Goal: Task Accomplishment & Management: Manage account settings

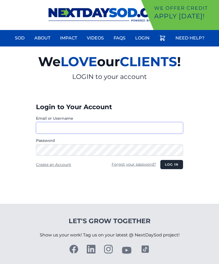
type input "**********"
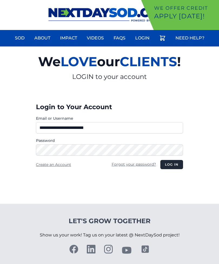
click at [171, 165] on button "Log in" at bounding box center [171, 164] width 23 height 9
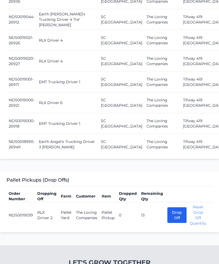
scroll to position [683, 0]
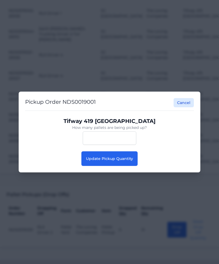
click at [129, 169] on div "Pickup Order NDS0019001 Cancel Tifway 419 Bermuda How many pallets are being pi…" at bounding box center [110, 132] width 182 height 81
click at [129, 161] on span "Update Pickup Quantity" at bounding box center [109, 158] width 47 height 5
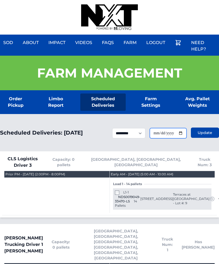
click at [178, 136] on input "**********" at bounding box center [168, 133] width 37 height 10
type input "**********"
click at [203, 135] on span "Update" at bounding box center [205, 132] width 15 height 5
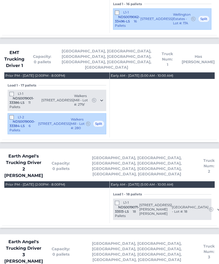
scroll to position [272, 0]
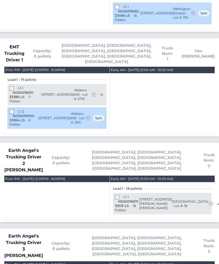
click at [9, 108] on div "L1-2 NDS0019000-33384-LS 6 Pallets 1739 Little York Circle Edgemoor, SC 29712 W…" at bounding box center [57, 118] width 99 height 21
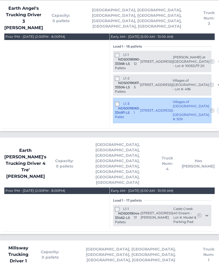
scroll to position [501, 0]
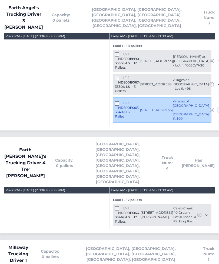
click at [115, 206] on div "L1-1 NDS0019044-33462-LS 17 Pallets" at bounding box center [128, 215] width 26 height 18
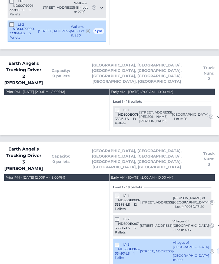
scroll to position [359, 0]
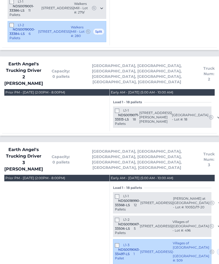
click at [112, 96] on div "Load 1 - 18 pallets L1-1 NDS0019071-33513-LS" at bounding box center [162, 113] width 105 height 35
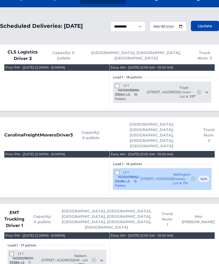
scroll to position [0, 0]
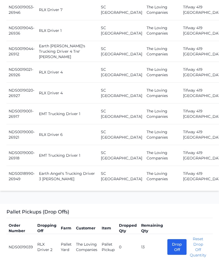
scroll to position [754, 0]
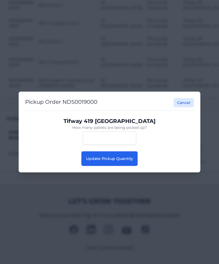
click at [97, 165] on button "Update Pickup Quantity" at bounding box center [109, 158] width 56 height 15
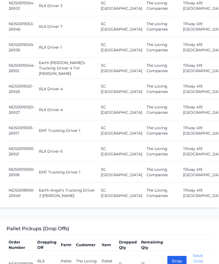
scroll to position [637, 0]
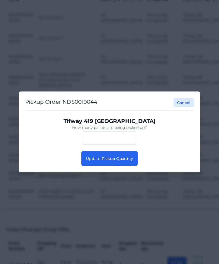
scroll to position [637, 0]
click at [129, 166] on button "Update Pickup Quantity" at bounding box center [109, 158] width 56 height 15
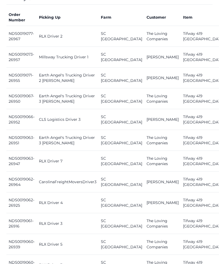
scroll to position [248, 0]
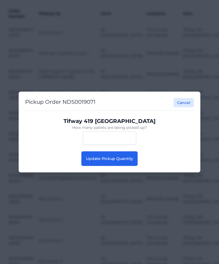
click at [88, 161] on span "Update Pickup Quantity" at bounding box center [109, 158] width 47 height 5
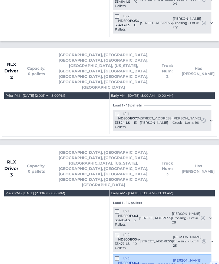
scroll to position [893, 0]
click at [46, 50] on div "RLX Driver 2 Capacity: 0 pallets [GEOGRAPHIC_DATA], [GEOGRAPHIC_DATA], [GEOGRAP…" at bounding box center [109, 93] width 215 height 86
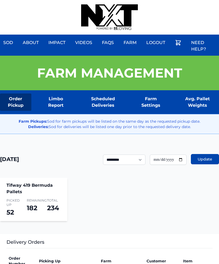
click at [178, 3] on div "Sod About Impact Videos FAQs Need Help? Farm My Account Logout" at bounding box center [109, 17] width 219 height 35
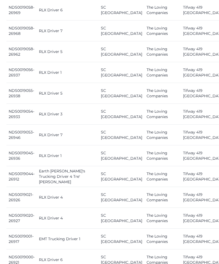
scroll to position [549, 0]
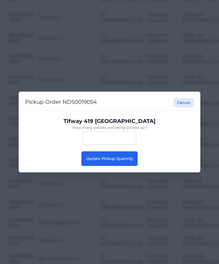
click at [99, 164] on button "Update Pickup Quantity" at bounding box center [109, 158] width 56 height 15
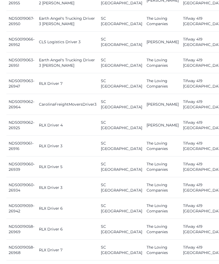
scroll to position [319, 0]
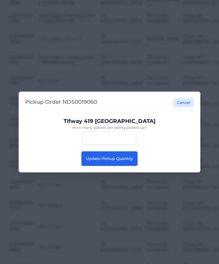
click at [89, 166] on button "Update Pickup Quantity" at bounding box center [109, 158] width 56 height 15
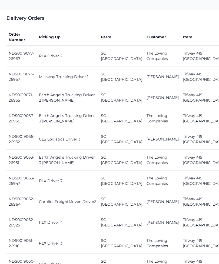
scroll to position [378, 0]
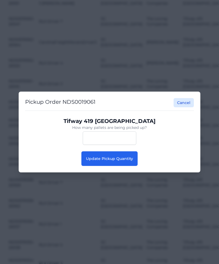
click at [90, 166] on button "Update Pickup Quantity" at bounding box center [109, 158] width 56 height 15
